Goal: Task Accomplishment & Management: Complete application form

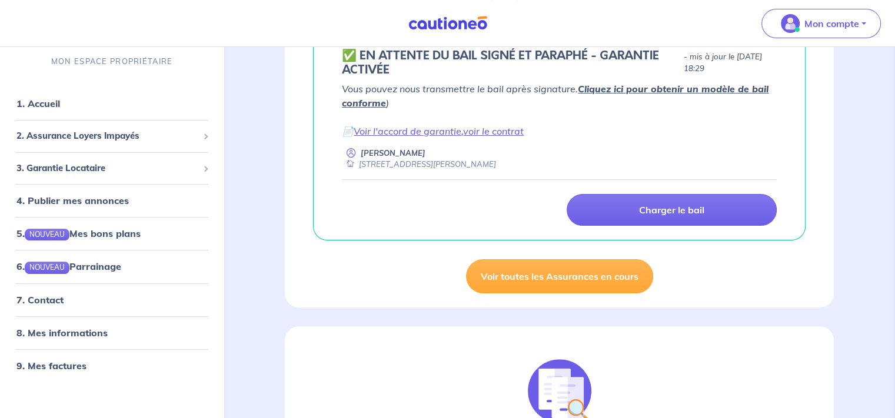
scroll to position [235, 0]
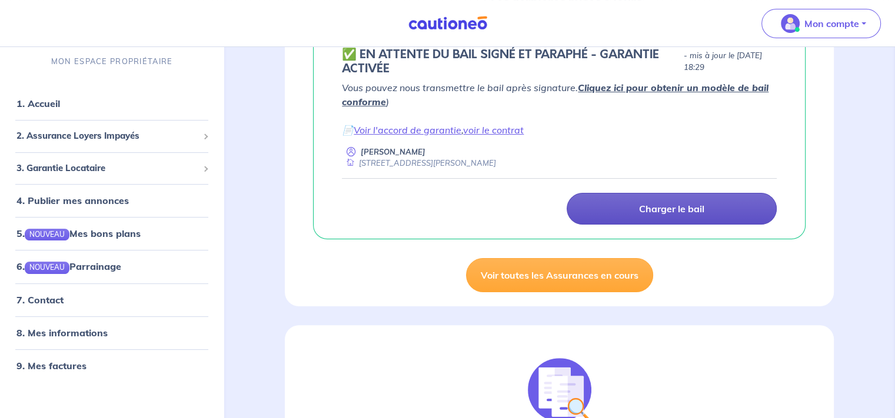
click at [686, 208] on p "Charger le bail" at bounding box center [671, 209] width 65 height 12
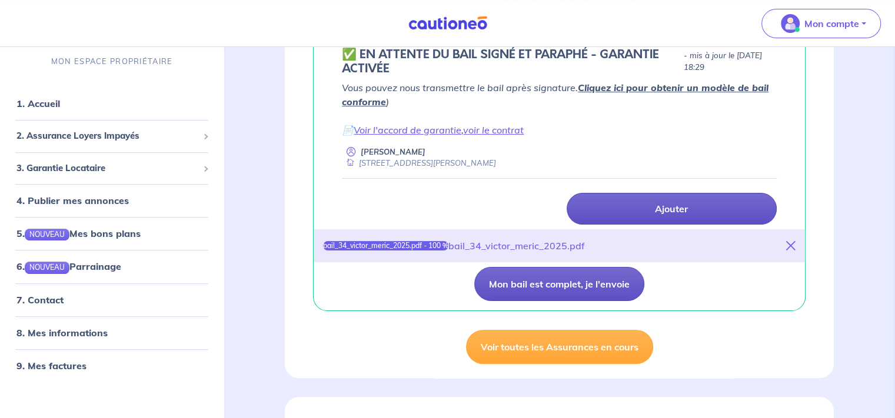
click at [545, 285] on button "Mon bail est complet, je l'envoie" at bounding box center [559, 284] width 170 height 34
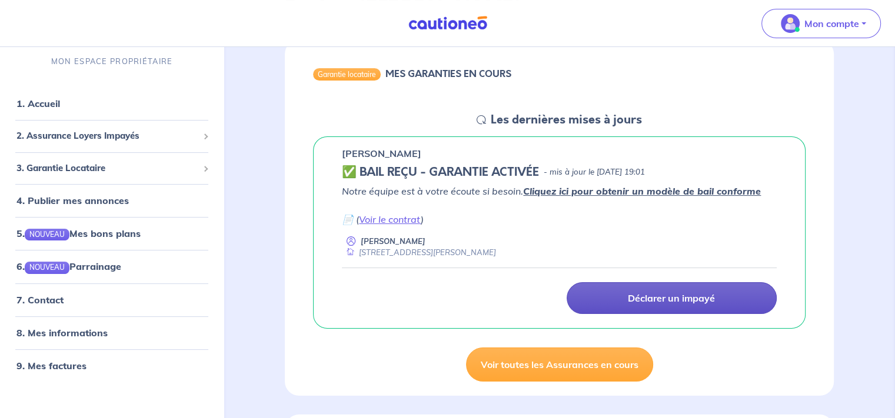
scroll to position [176, 0]
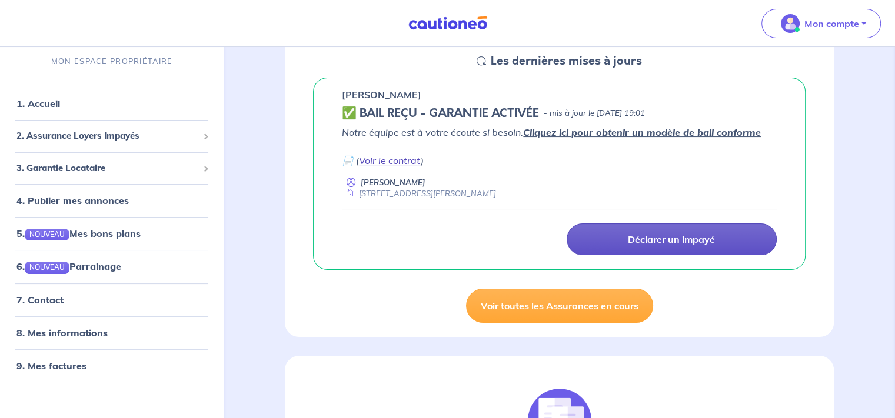
click at [379, 157] on link "Voir le contrat" at bounding box center [390, 161] width 62 height 12
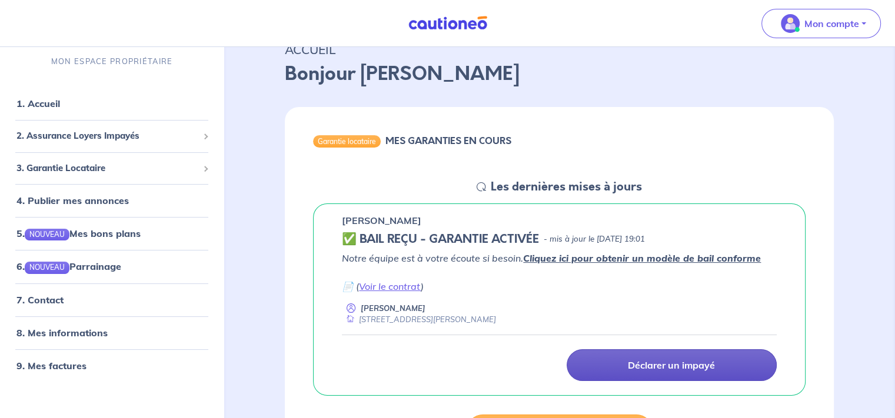
scroll to position [0, 0]
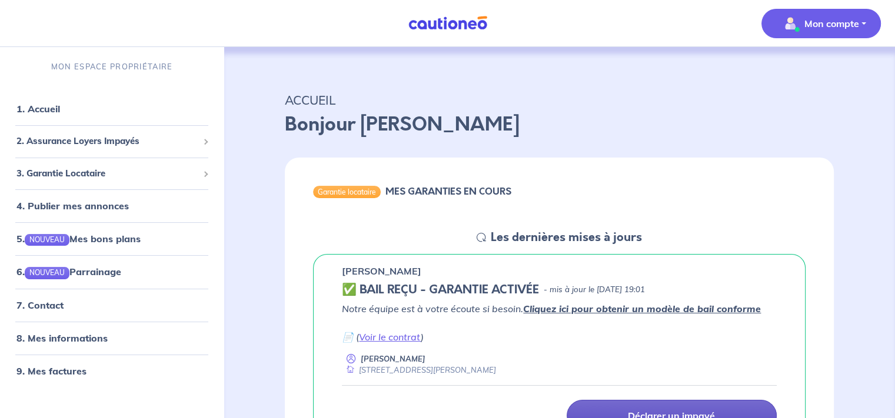
click at [861, 25] on button "Mon compte" at bounding box center [820, 23] width 119 height 29
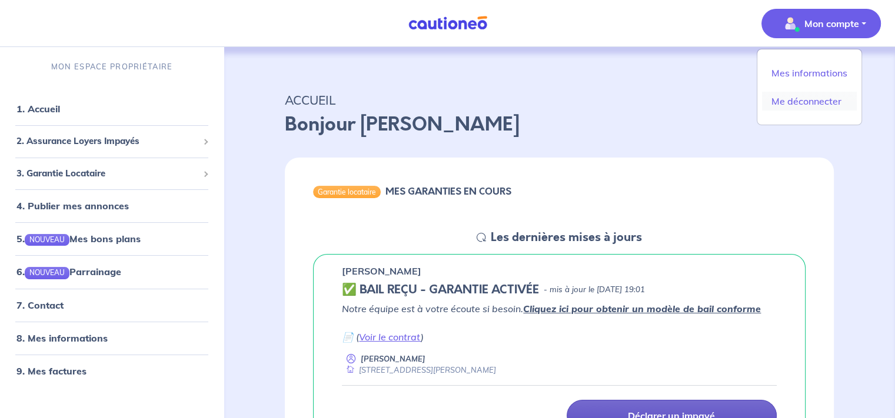
click at [814, 96] on link "Me déconnecter" at bounding box center [809, 101] width 95 height 19
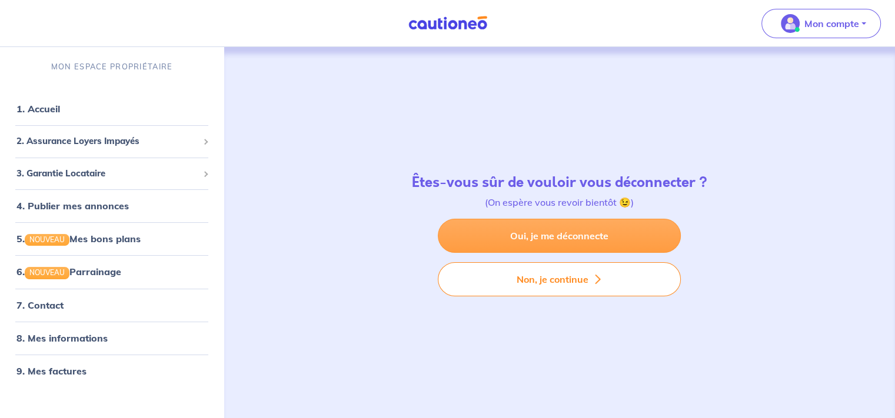
click at [540, 231] on link "Oui, je me déconnecte" at bounding box center [559, 236] width 243 height 34
